Goal: Transaction & Acquisition: Purchase product/service

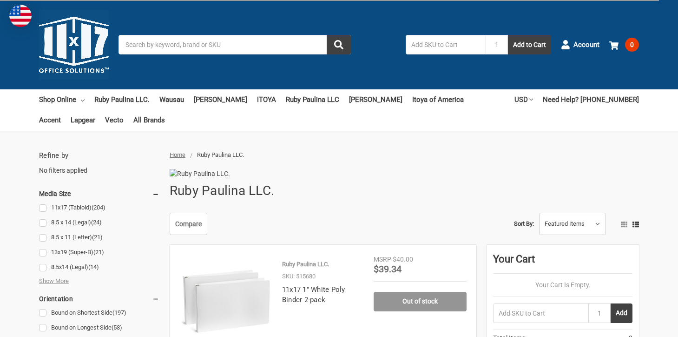
scroll to position [186, 0]
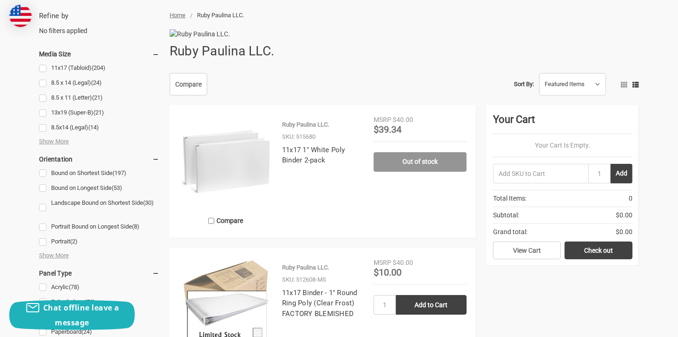
scroll to position [46, 0]
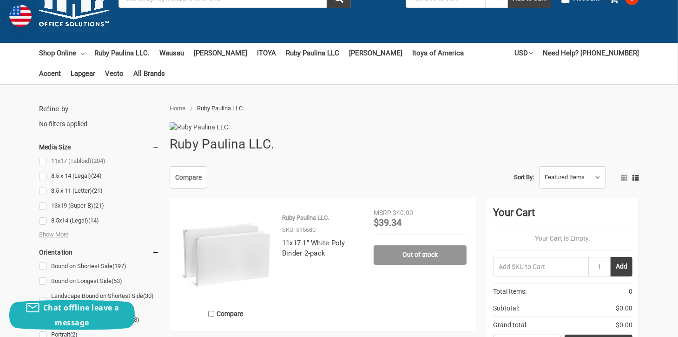
click at [42, 162] on link "11x17 (Tabloid) (204)" at bounding box center [99, 161] width 120 height 13
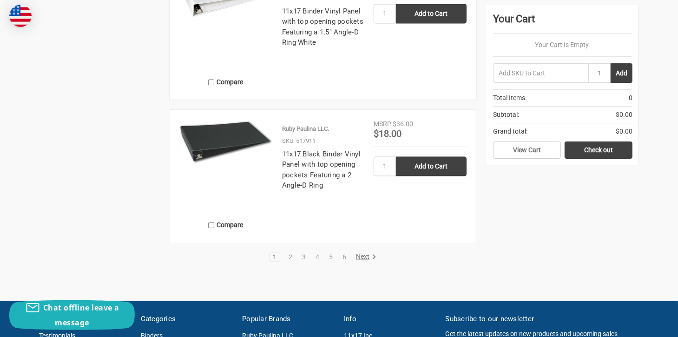
scroll to position [1720, 0]
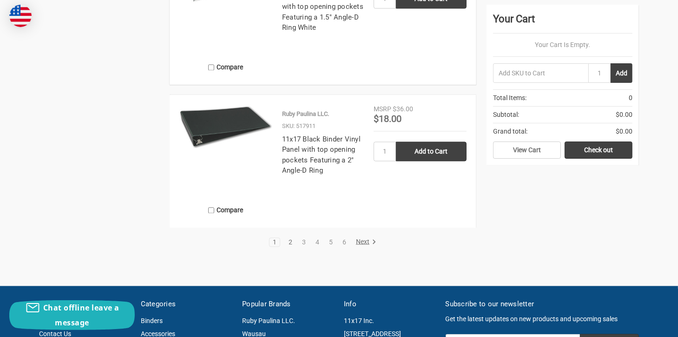
click at [290, 245] on link "2" at bounding box center [290, 242] width 10 height 7
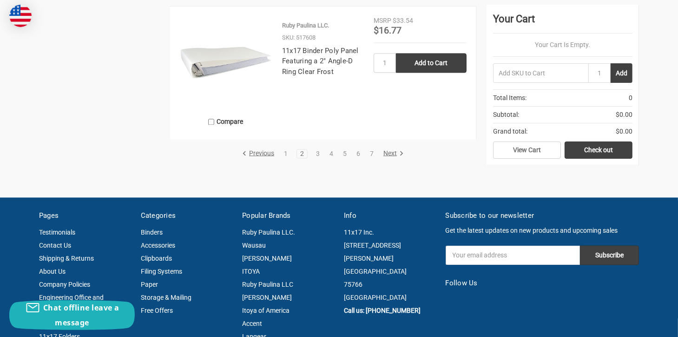
scroll to position [1813, 0]
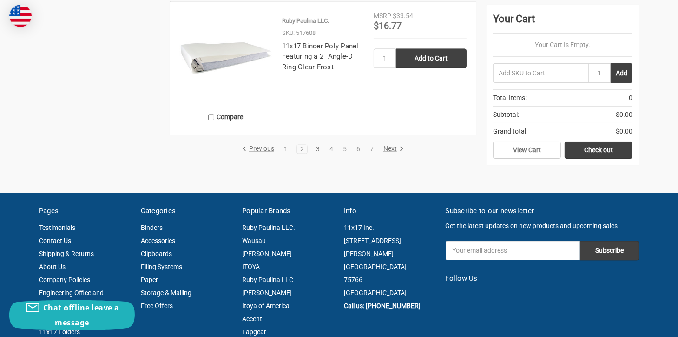
click at [317, 152] on link "3" at bounding box center [318, 149] width 10 height 7
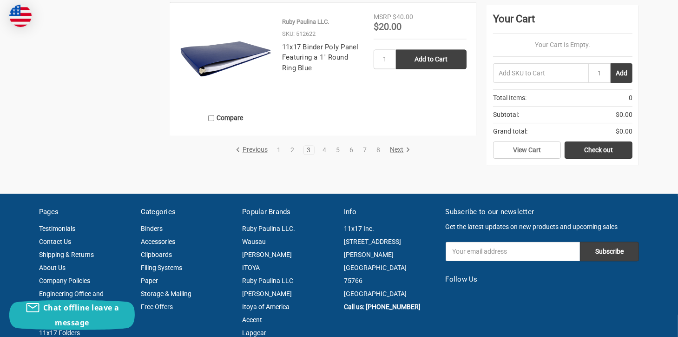
scroll to position [1813, 0]
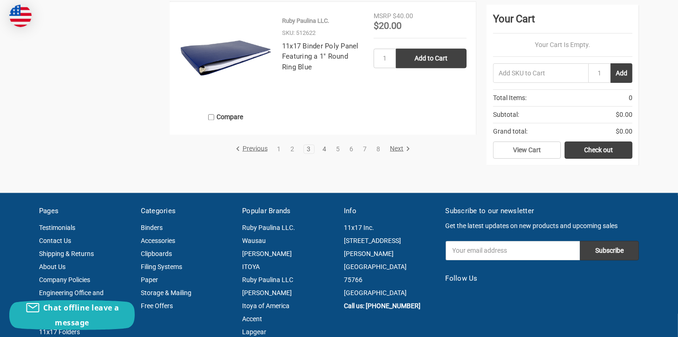
click at [326, 152] on link "4" at bounding box center [325, 149] width 10 height 7
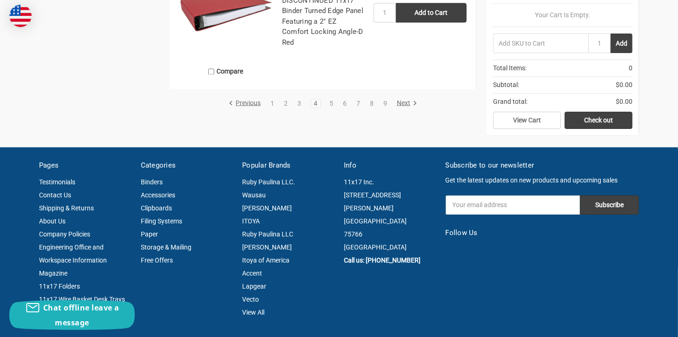
scroll to position [1860, 0]
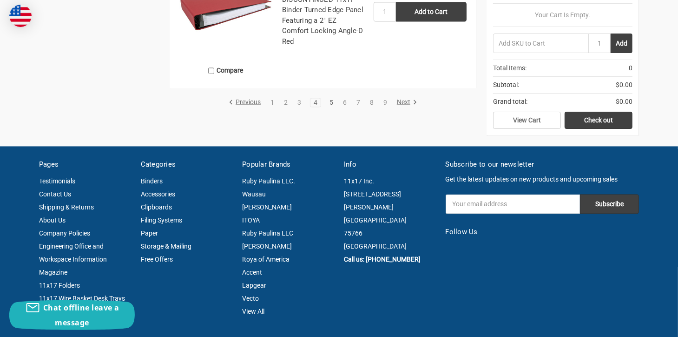
click at [333, 106] on link "5" at bounding box center [331, 102] width 10 height 7
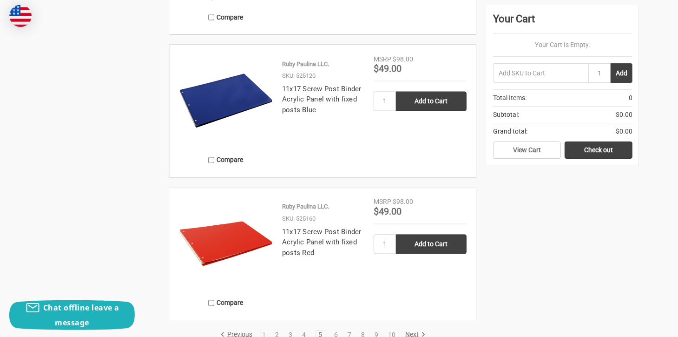
scroll to position [1534, 0]
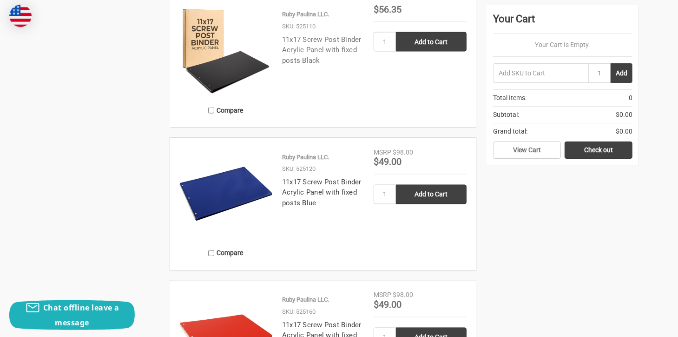
click at [315, 65] on link "11x17 Screw Post Binder Acrylic Panel with fixed posts Black" at bounding box center [322, 49] width 80 height 29
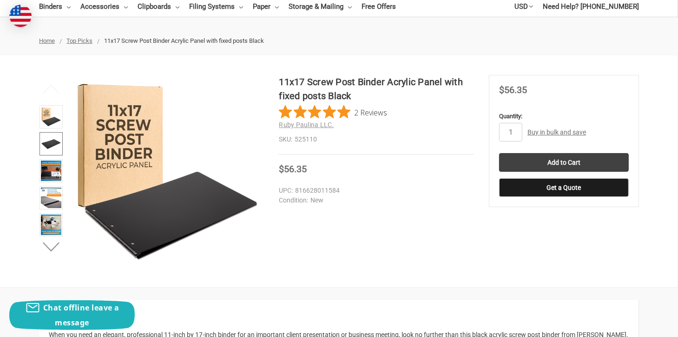
click at [52, 140] on img at bounding box center [51, 143] width 20 height 20
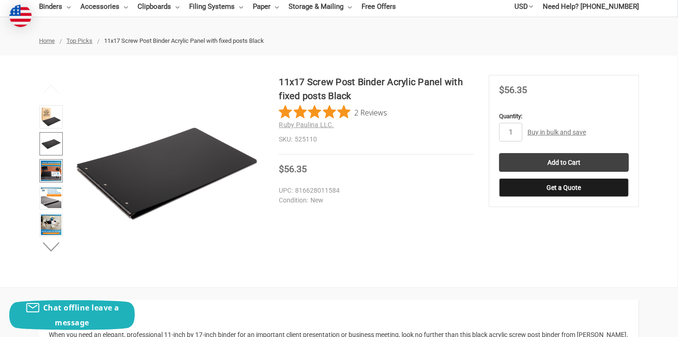
click at [47, 161] on img at bounding box center [51, 170] width 20 height 20
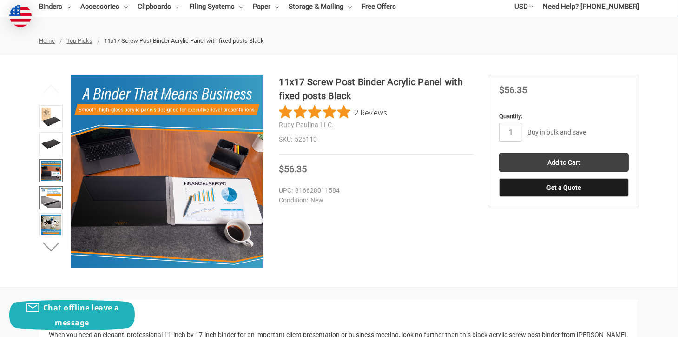
click at [52, 195] on img at bounding box center [51, 197] width 20 height 20
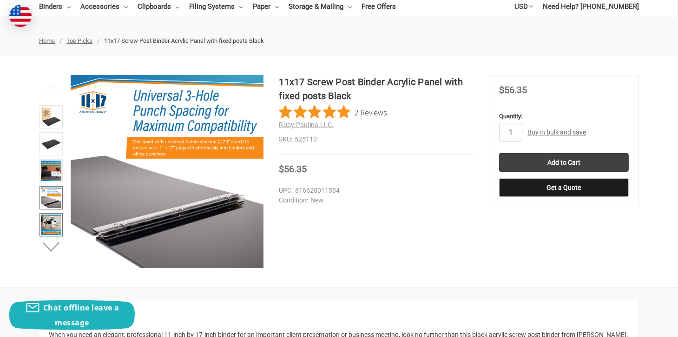
click at [46, 225] on img at bounding box center [51, 224] width 20 height 20
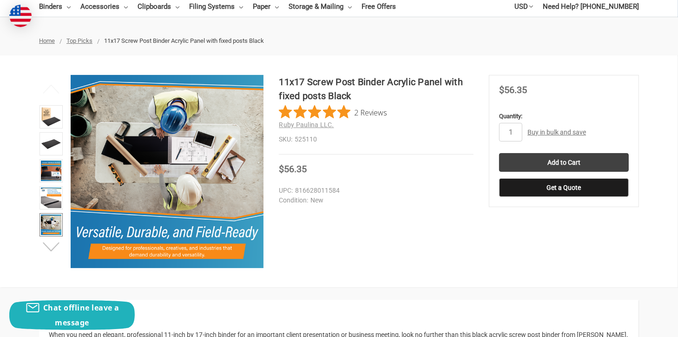
click at [56, 246] on button "Next" at bounding box center [51, 247] width 28 height 19
click at [53, 223] on img at bounding box center [51, 225] width 20 height 20
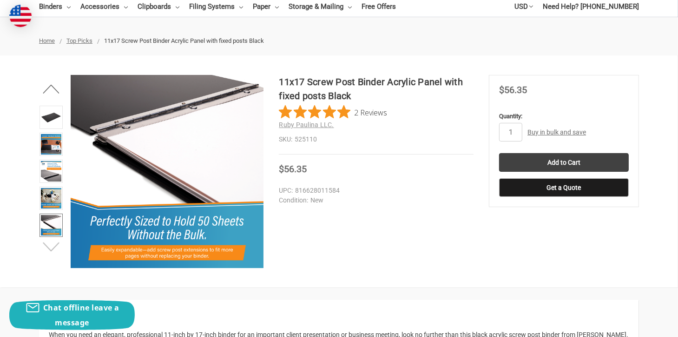
click at [49, 243] on button "Next" at bounding box center [51, 247] width 28 height 19
click at [49, 223] on img at bounding box center [51, 225] width 20 height 20
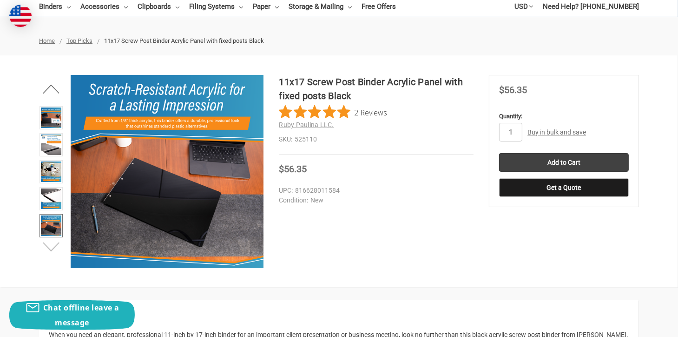
click at [49, 245] on button "Next" at bounding box center [51, 247] width 28 height 19
click at [49, 226] on img at bounding box center [51, 225] width 20 height 20
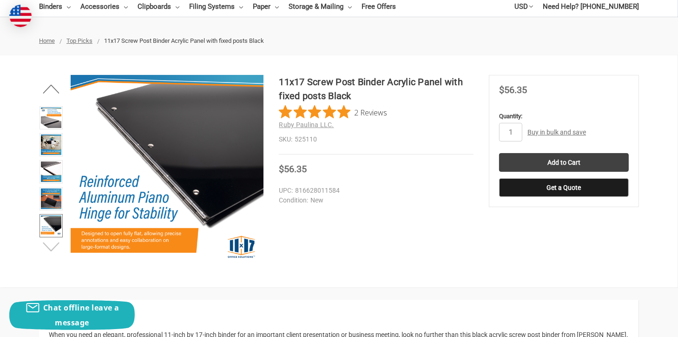
click at [52, 248] on button "Next" at bounding box center [51, 247] width 28 height 19
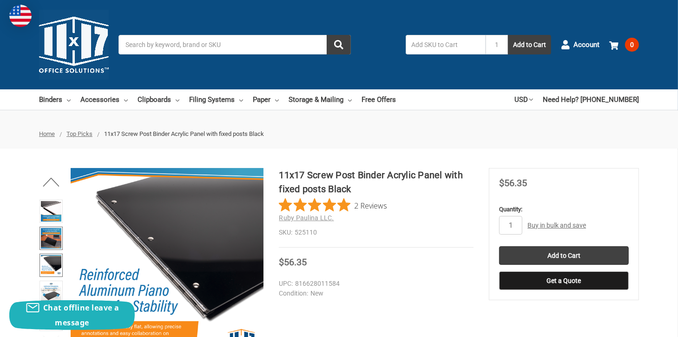
click at [49, 230] on img at bounding box center [51, 238] width 20 height 20
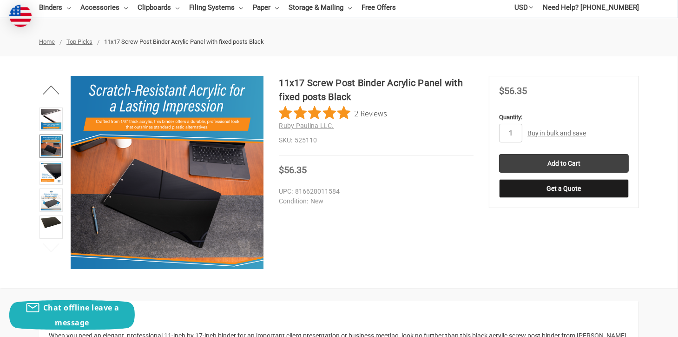
scroll to position [93, 0]
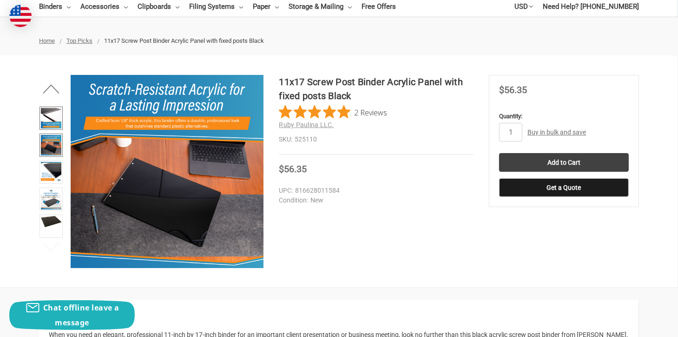
click at [48, 118] on img at bounding box center [51, 118] width 20 height 20
